Goal: Information Seeking & Learning: Learn about a topic

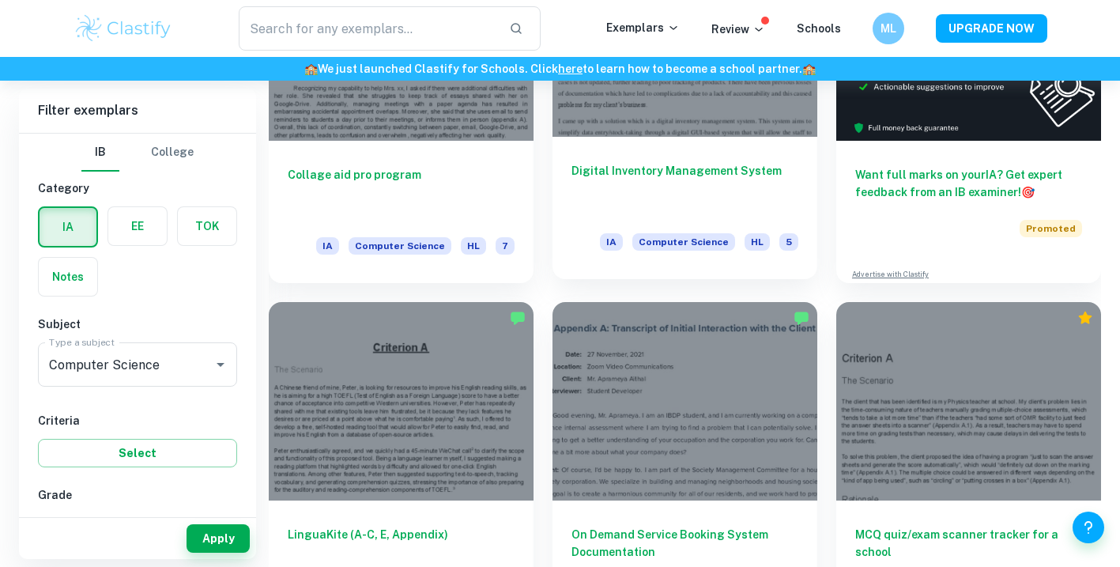
scroll to position [515, 0]
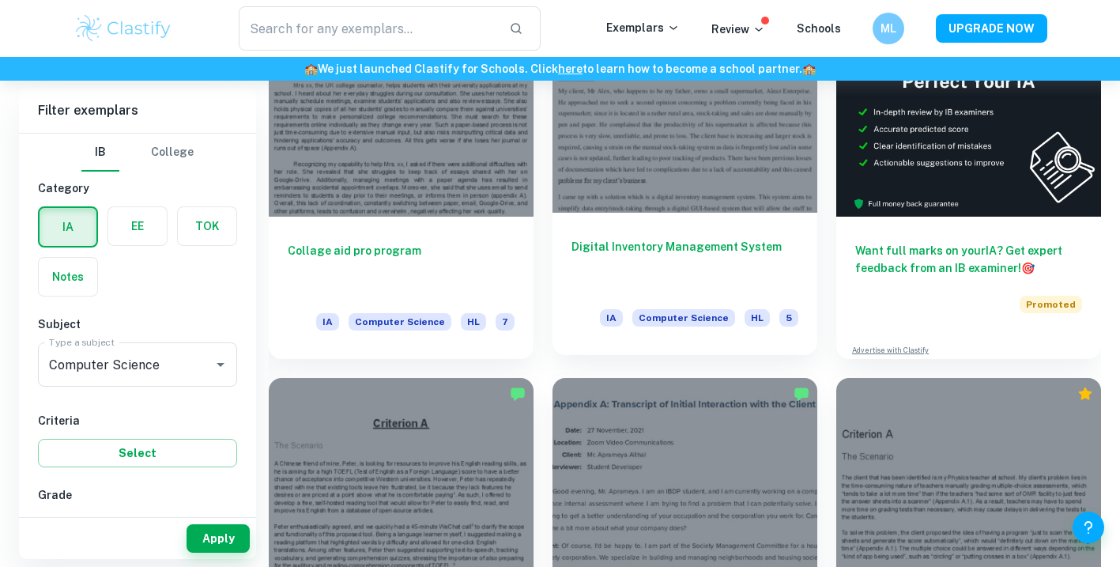
click at [619, 256] on h6 "Digital Inventory Management System" at bounding box center [685, 264] width 227 height 52
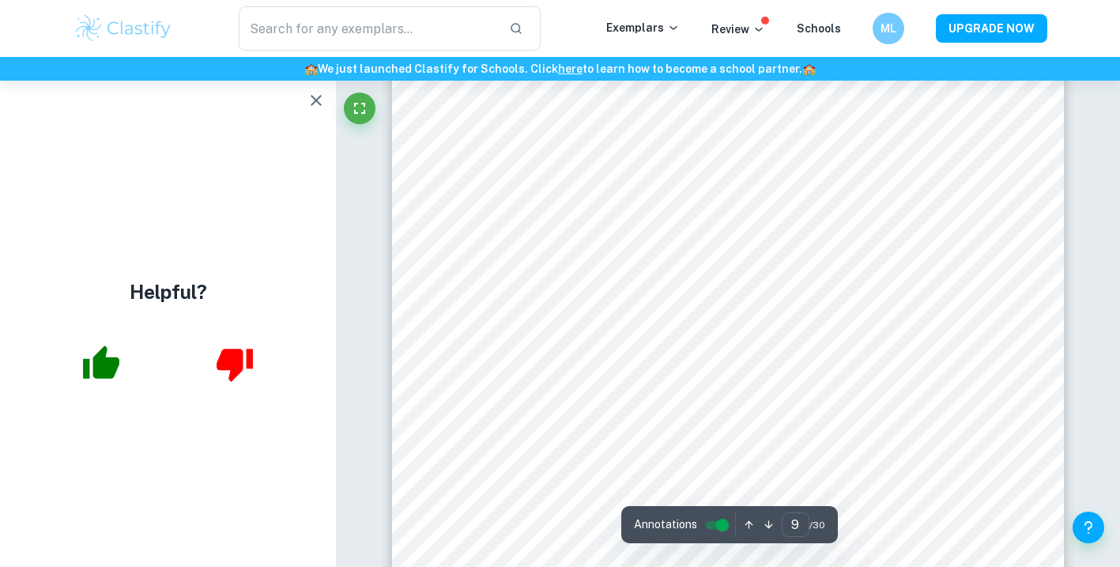
scroll to position [7633, 0]
type input "8"
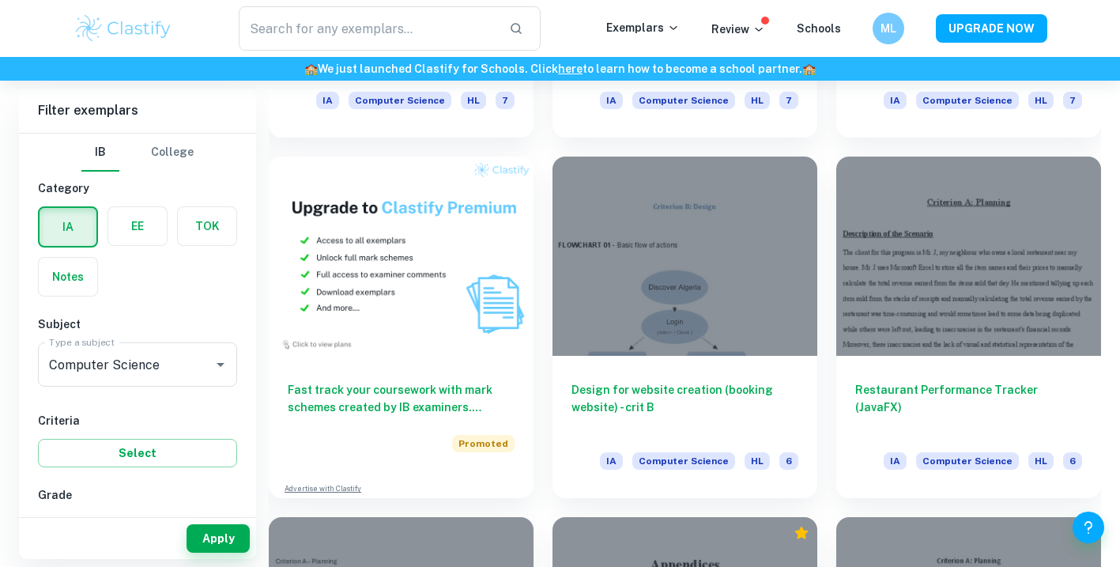
scroll to position [1100, 0]
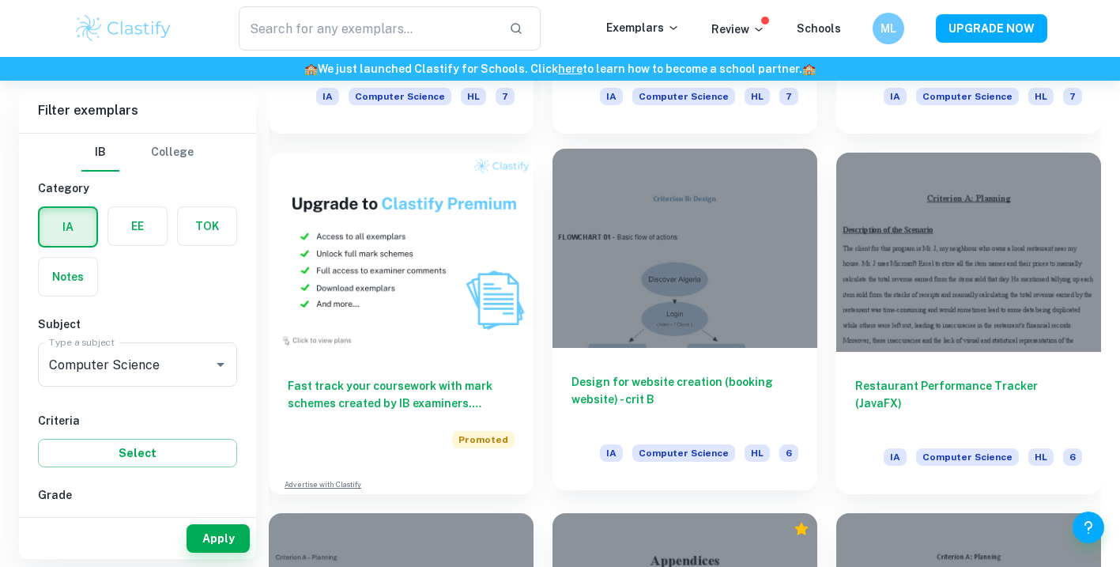
click at [594, 282] on div at bounding box center [685, 248] width 265 height 198
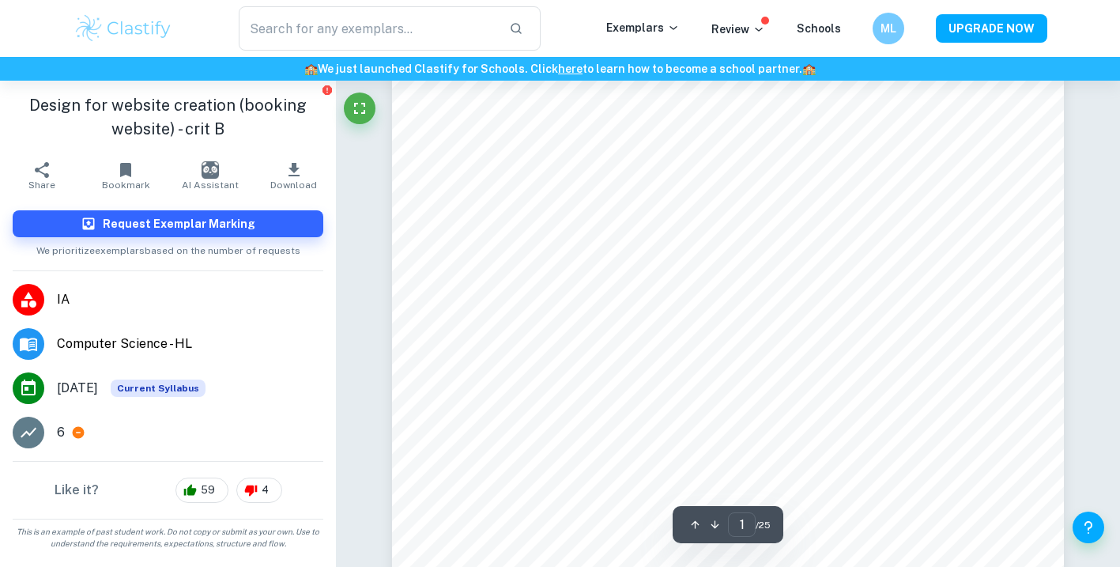
scroll to position [228, 0]
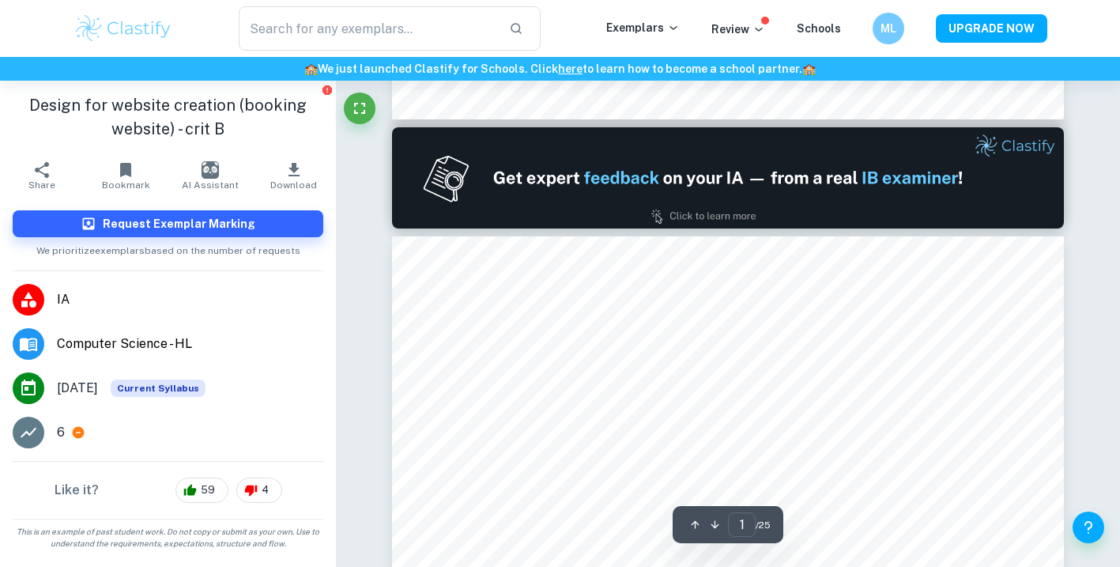
type input "2"
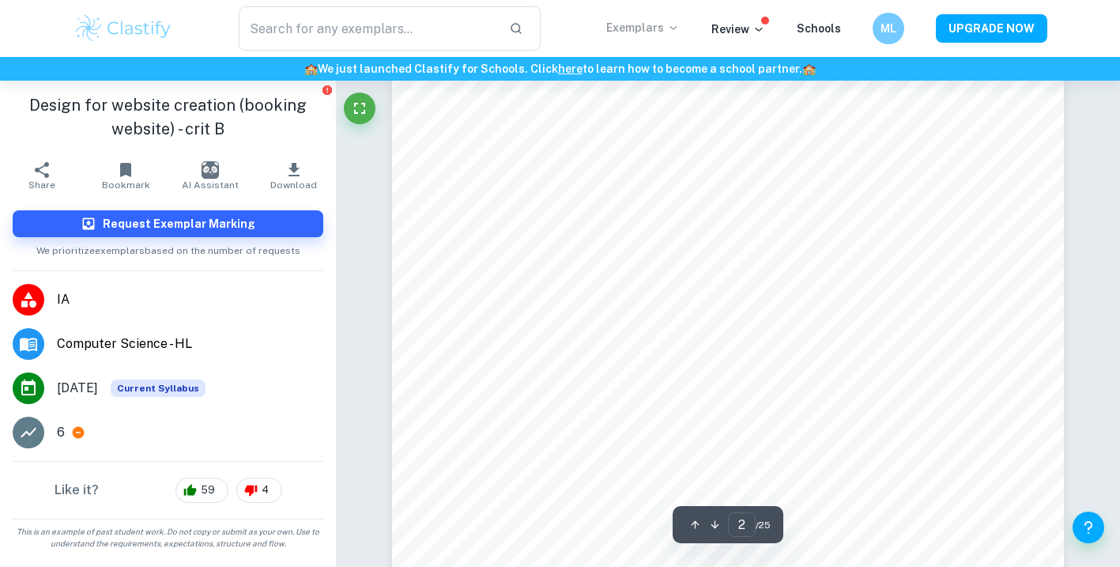
scroll to position [1247, 0]
